Goal: Task Accomplishment & Management: Use online tool/utility

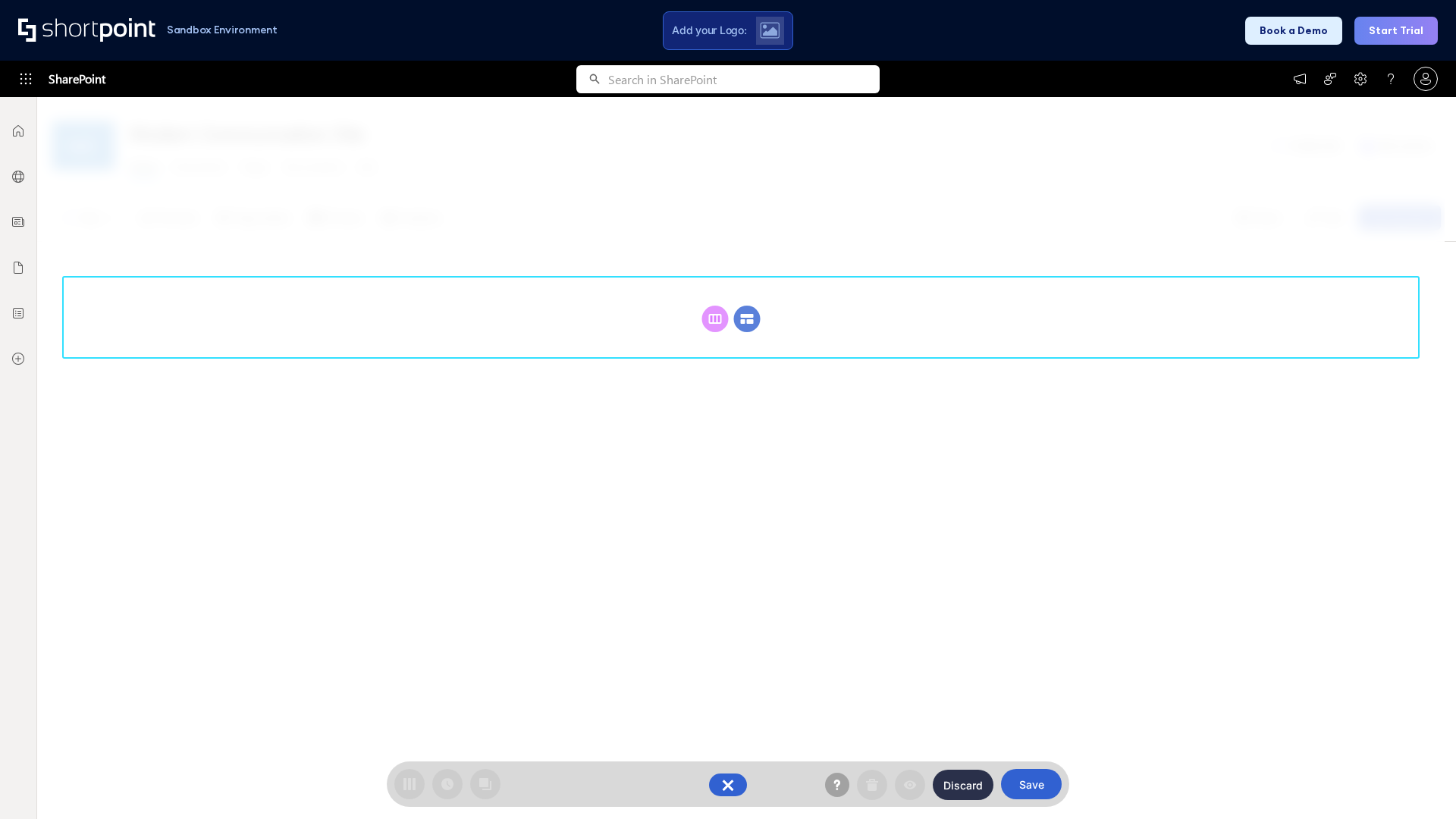
click at [747, 319] on circle at bounding box center [748, 319] width 27 height 27
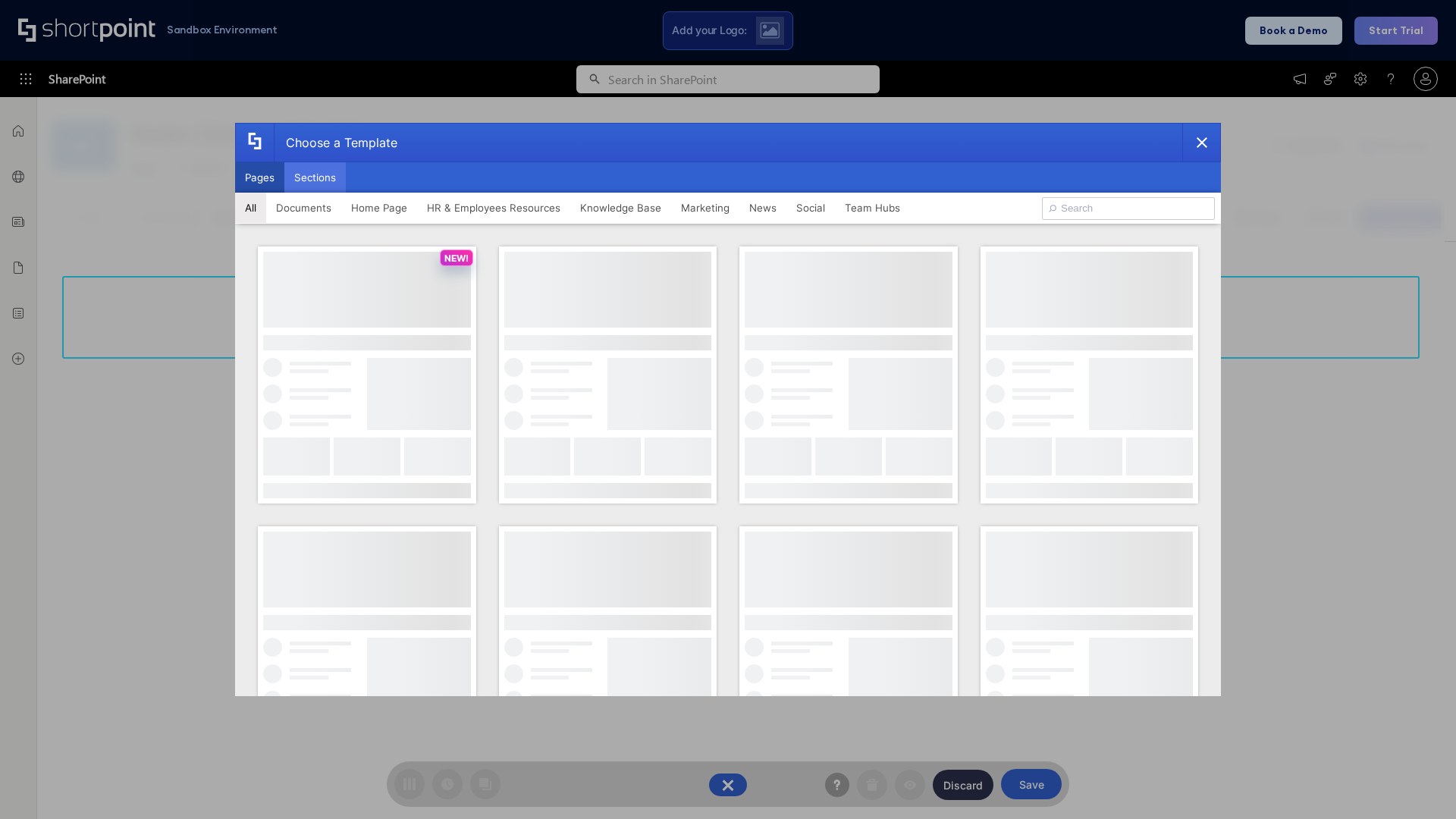
click at [315, 177] on button "Sections" at bounding box center [315, 177] width 61 height 30
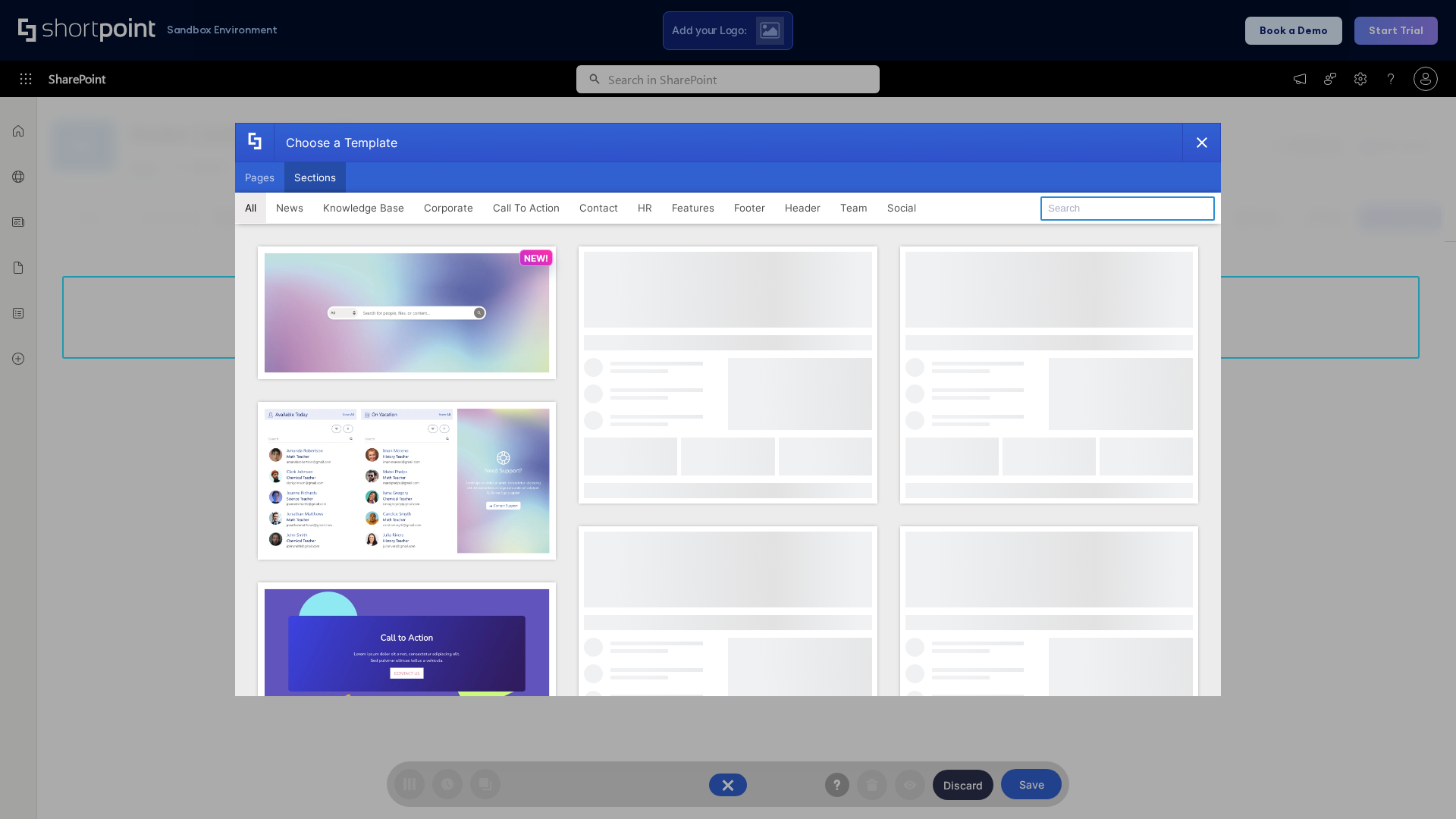
type input "CTA 3"
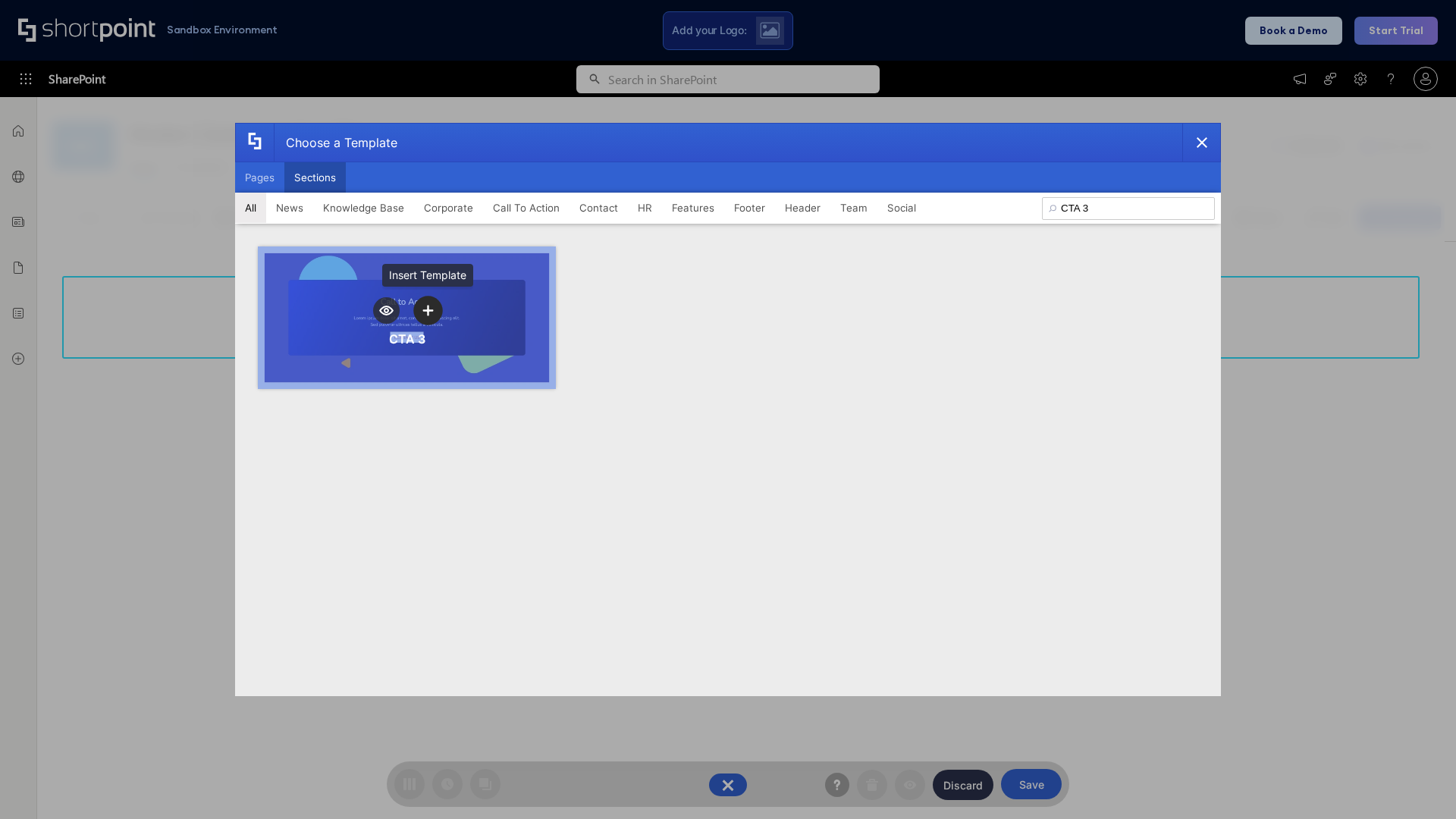
click at [428, 310] on icon "template selector" at bounding box center [428, 310] width 11 height 11
